Goal: Complete application form

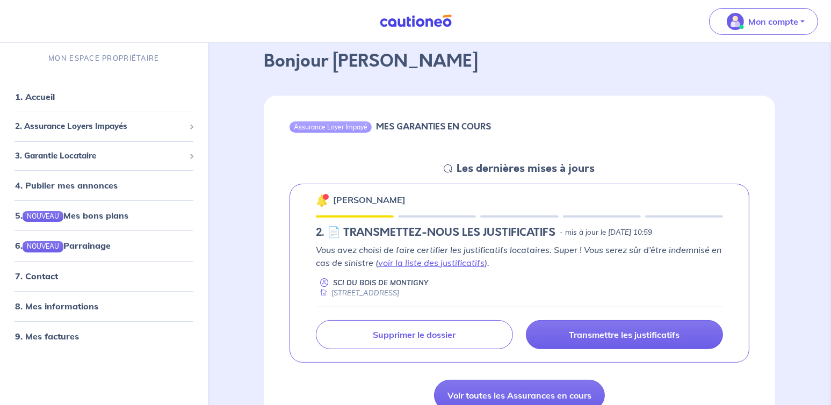
scroll to position [161, 0]
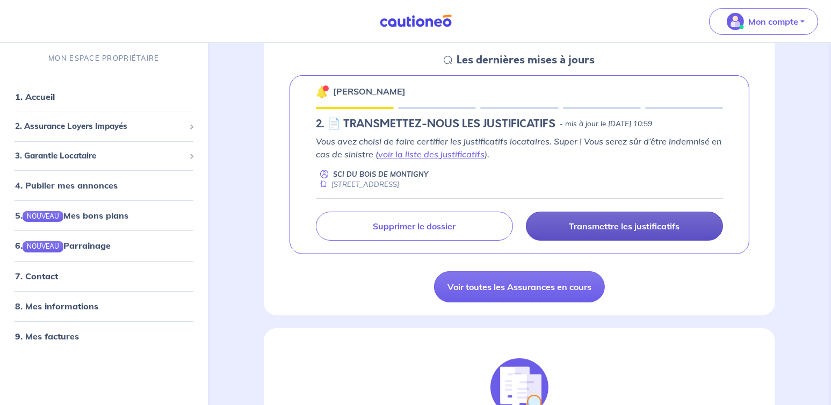
click at [655, 223] on p "Transmettre les justificatifs" at bounding box center [624, 226] width 111 height 11
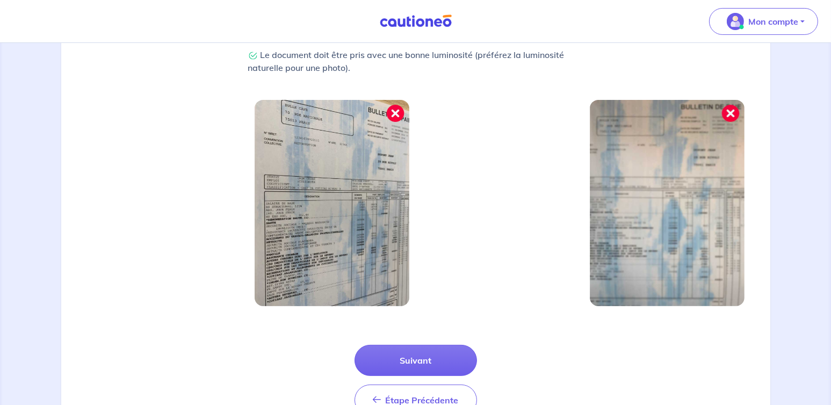
scroll to position [364, 0]
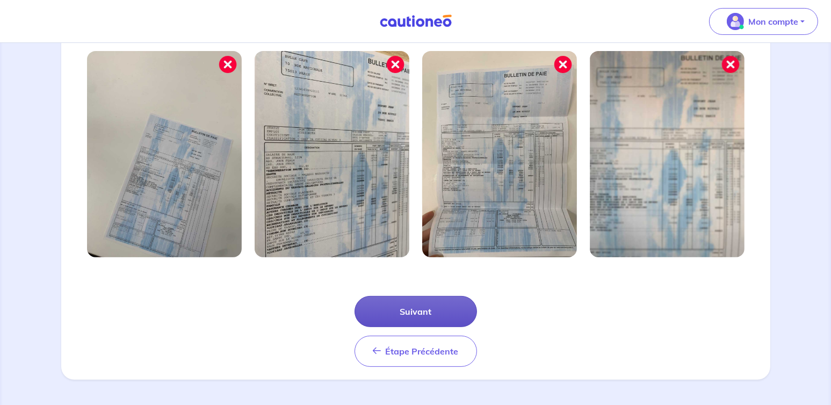
click at [402, 312] on button "Suivant" at bounding box center [415, 311] width 122 height 31
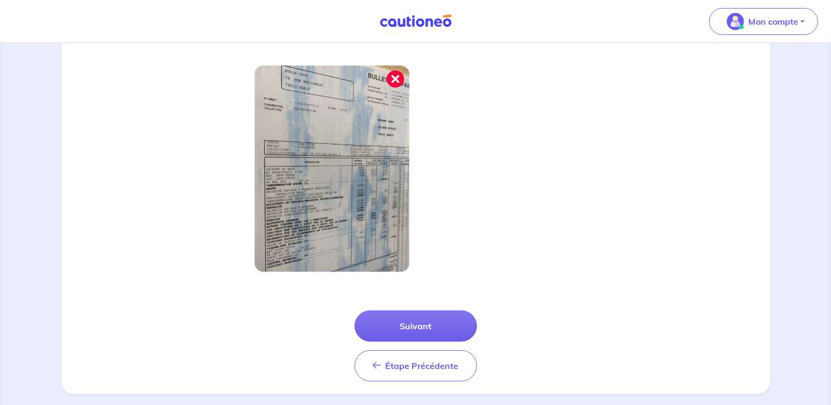
scroll to position [312, 0]
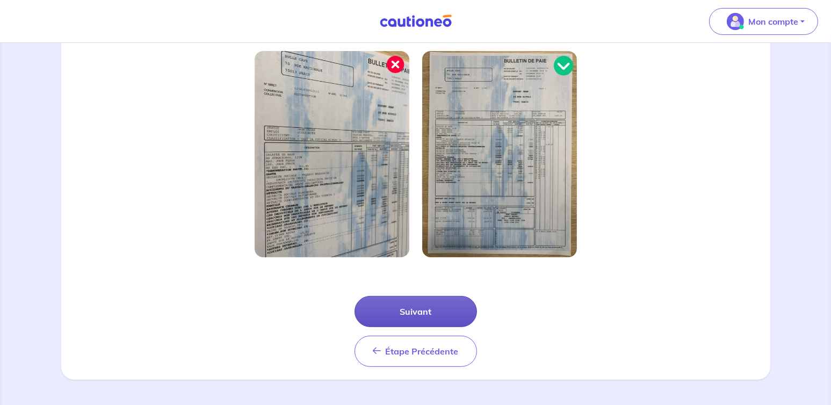
click at [415, 310] on button "Suivant" at bounding box center [415, 311] width 122 height 31
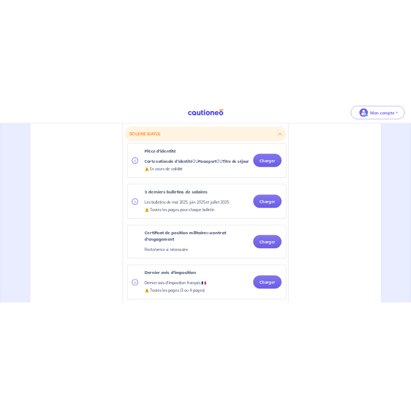
scroll to position [322, 0]
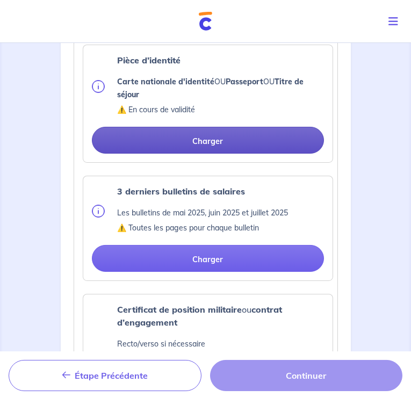
click at [324, 127] on button "Charger" at bounding box center [208, 140] width 232 height 27
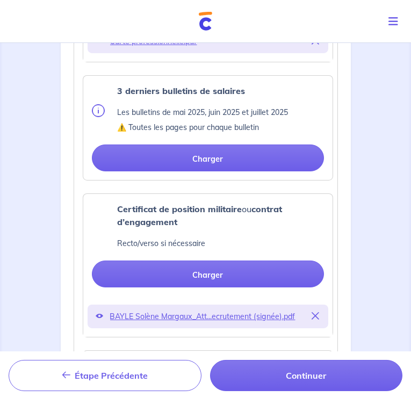
scroll to position [483, 0]
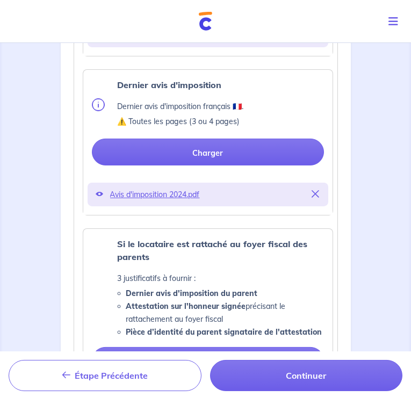
scroll to position [752, 0]
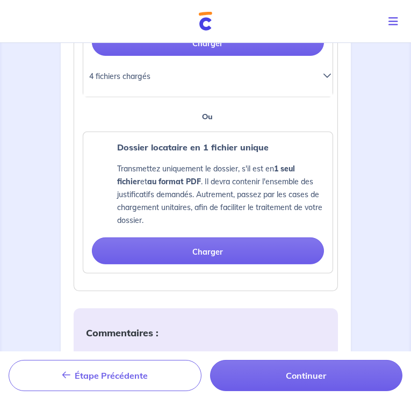
scroll to position [1182, 0]
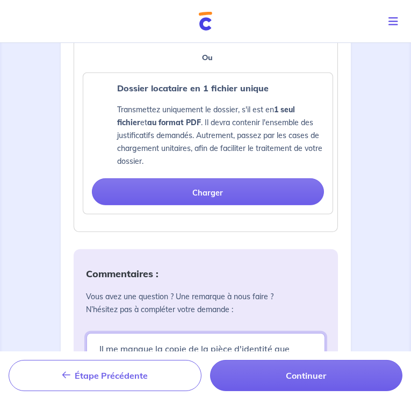
scroll to position [1238, 0]
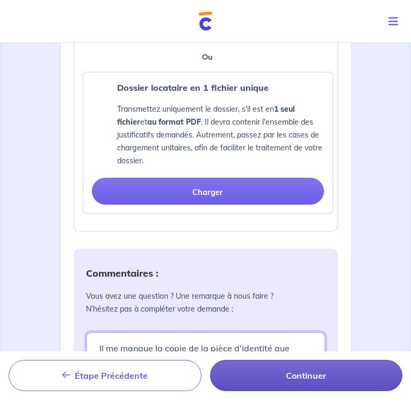
type textarea "Il me manque la copie de la pièce d'identité que j'aurai demain"
click at [210, 360] on button "Continuer" at bounding box center [306, 375] width 193 height 31
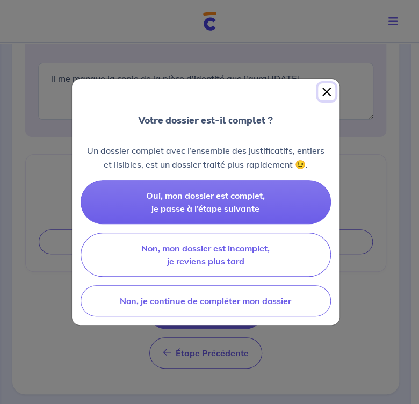
click at [324, 90] on button "Close" at bounding box center [326, 91] width 17 height 17
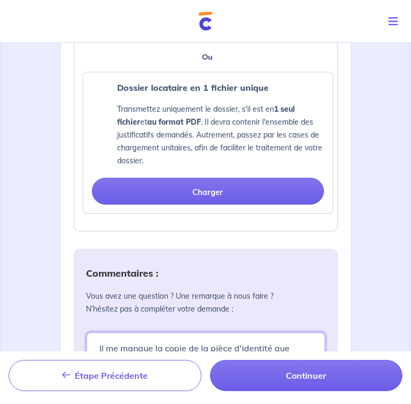
drag, startPoint x: 326, startPoint y: 72, endPoint x: -19, endPoint y: 51, distance: 346.0
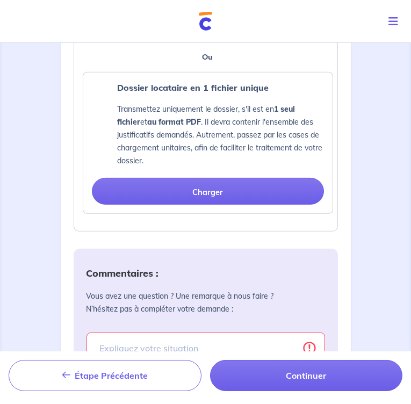
click at [233, 249] on div "Commentaires : Vous avez une question ? Une remarque à nous faire ? N’hésitez p…" at bounding box center [206, 342] width 264 height 186
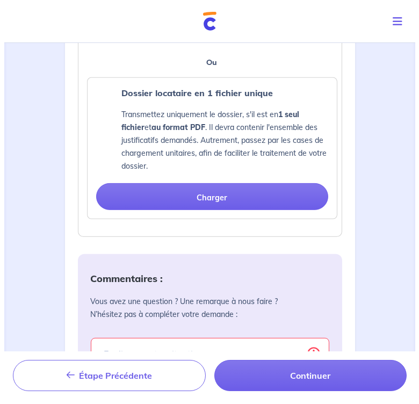
scroll to position [1266, 0]
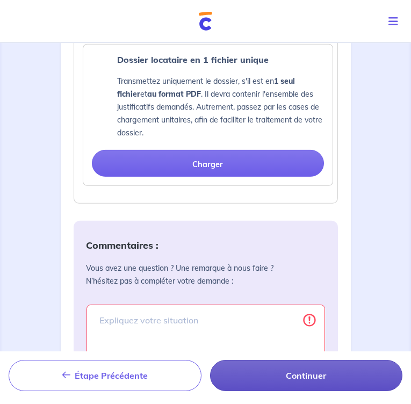
click at [210, 360] on button "Continuer" at bounding box center [306, 375] width 193 height 31
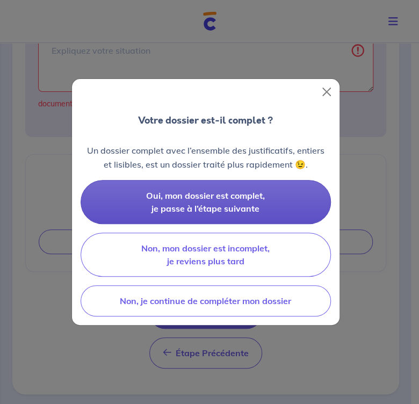
click at [212, 191] on span "Oui, mon dossier est complet, je passe à l’étape suivante" at bounding box center [205, 202] width 119 height 24
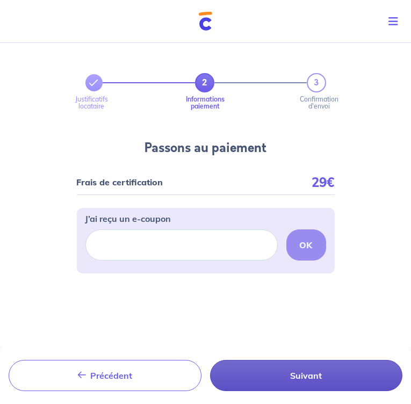
click at [210, 360] on button "Suivant" at bounding box center [306, 375] width 193 height 31
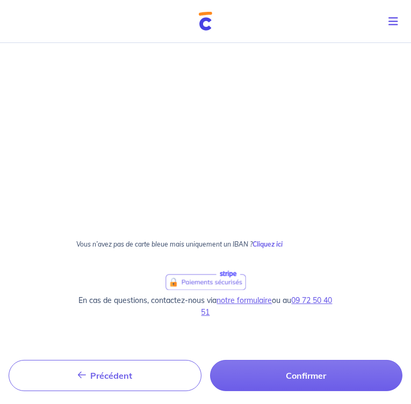
scroll to position [580, 0]
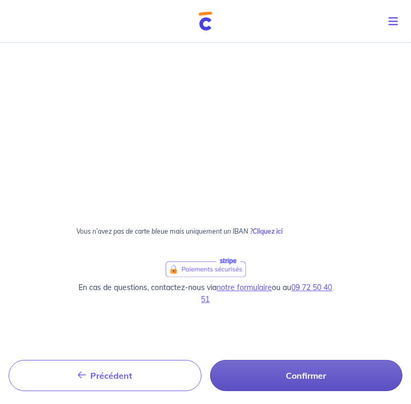
click at [210, 360] on button "Confirmer" at bounding box center [306, 375] width 193 height 31
